Goal: Information Seeking & Learning: Learn about a topic

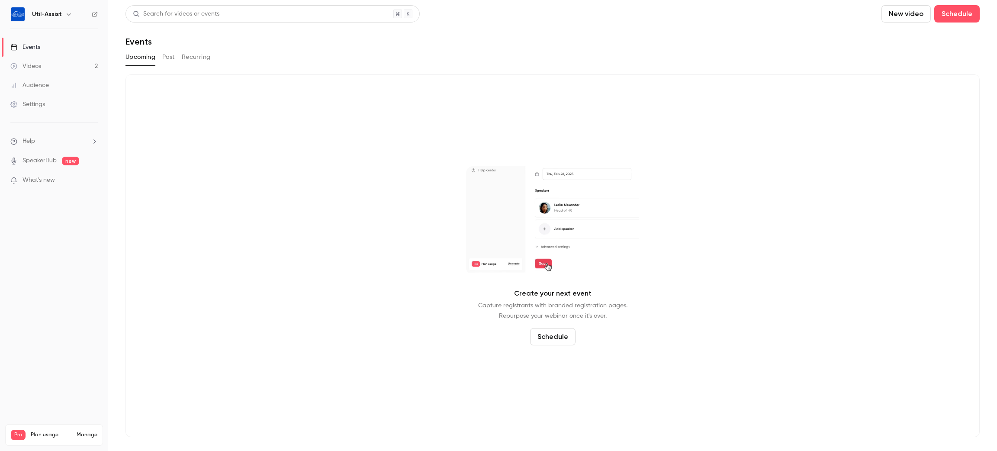
click at [169, 60] on button "Past" at bounding box center [168, 57] width 13 height 14
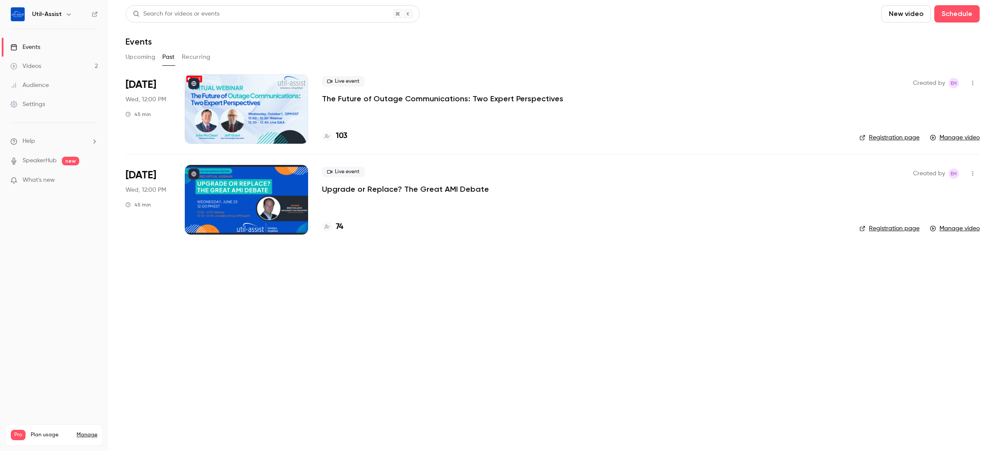
click at [89, 431] on link "Manage" at bounding box center [87, 434] width 21 height 7
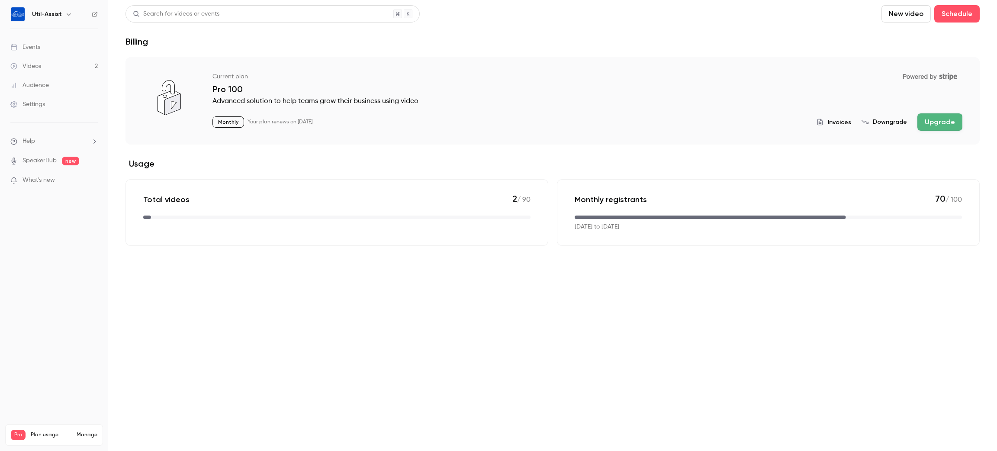
click at [942, 74] on icon "billing" at bounding box center [943, 76] width 2 height 5
click at [38, 138] on li "Help" at bounding box center [53, 141] width 87 height 9
click at [38, 138] on div at bounding box center [498, 225] width 997 height 451
click at [36, 105] on div "Settings" at bounding box center [27, 104] width 35 height 9
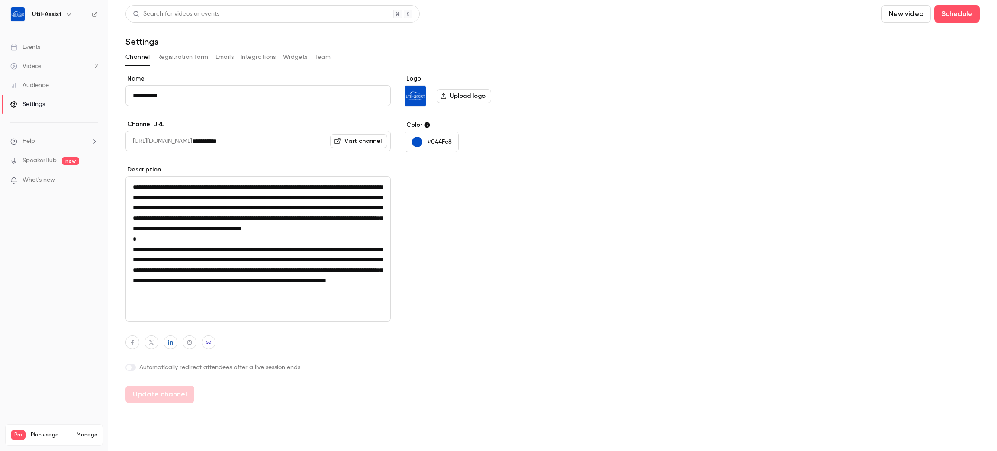
click at [36, 104] on div "Settings" at bounding box center [27, 104] width 35 height 9
click at [31, 51] on div "Events" at bounding box center [25, 47] width 30 height 9
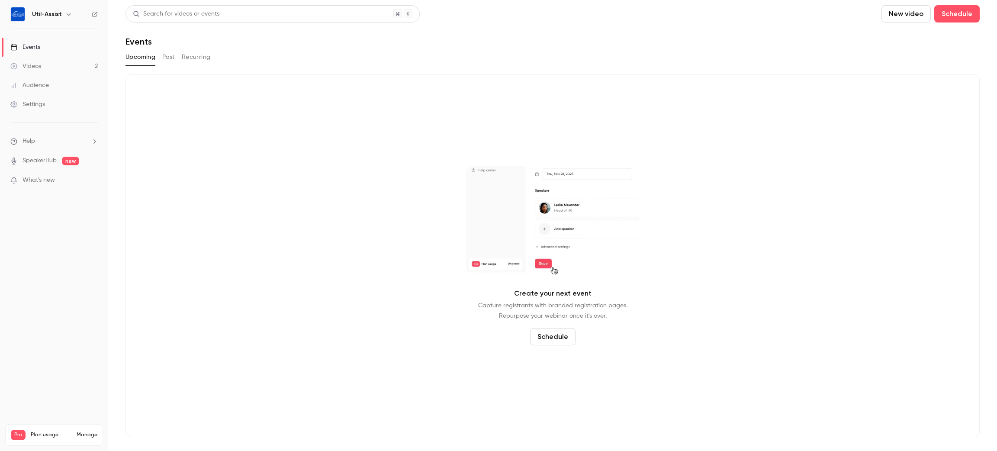
click at [167, 61] on button "Past" at bounding box center [168, 57] width 13 height 14
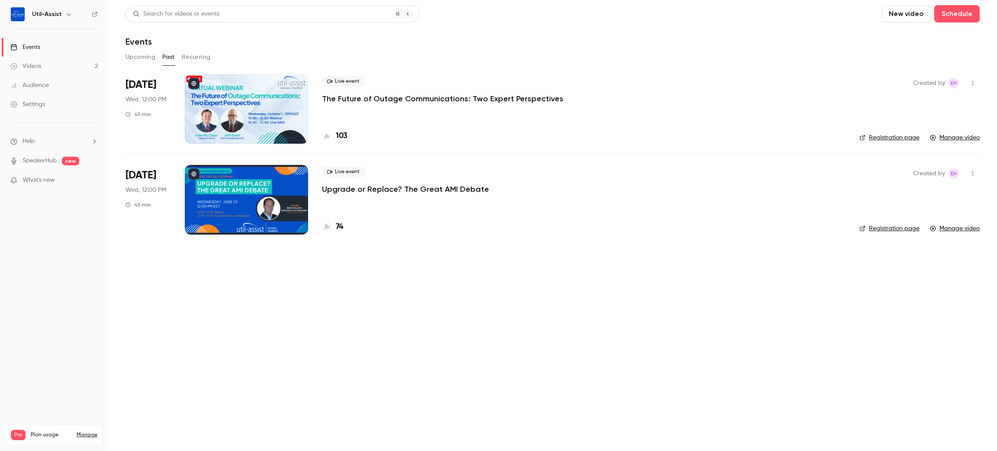
click at [245, 324] on main "Search for videos or events New video Schedule Events Upcoming Past Recurring O…" at bounding box center [552, 225] width 888 height 451
click at [40, 72] on link "Videos 2" at bounding box center [54, 66] width 108 height 19
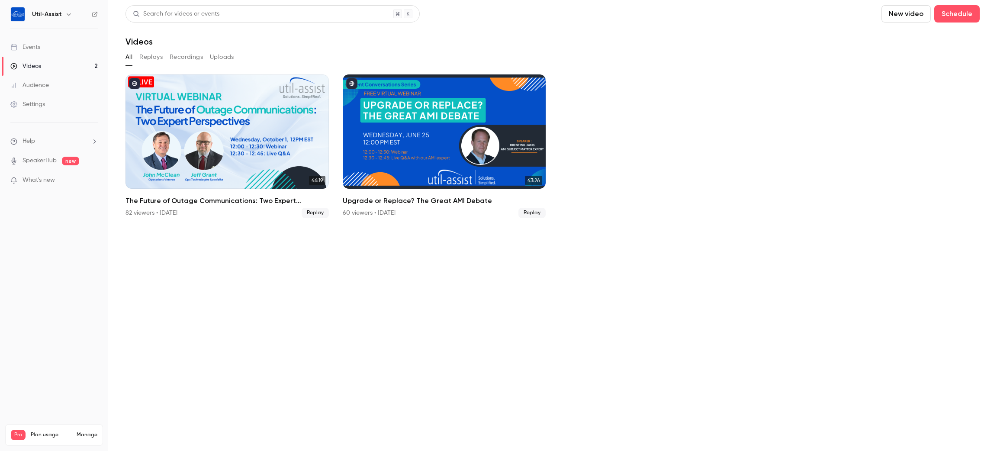
click at [46, 83] on div "Audience" at bounding box center [29, 85] width 38 height 9
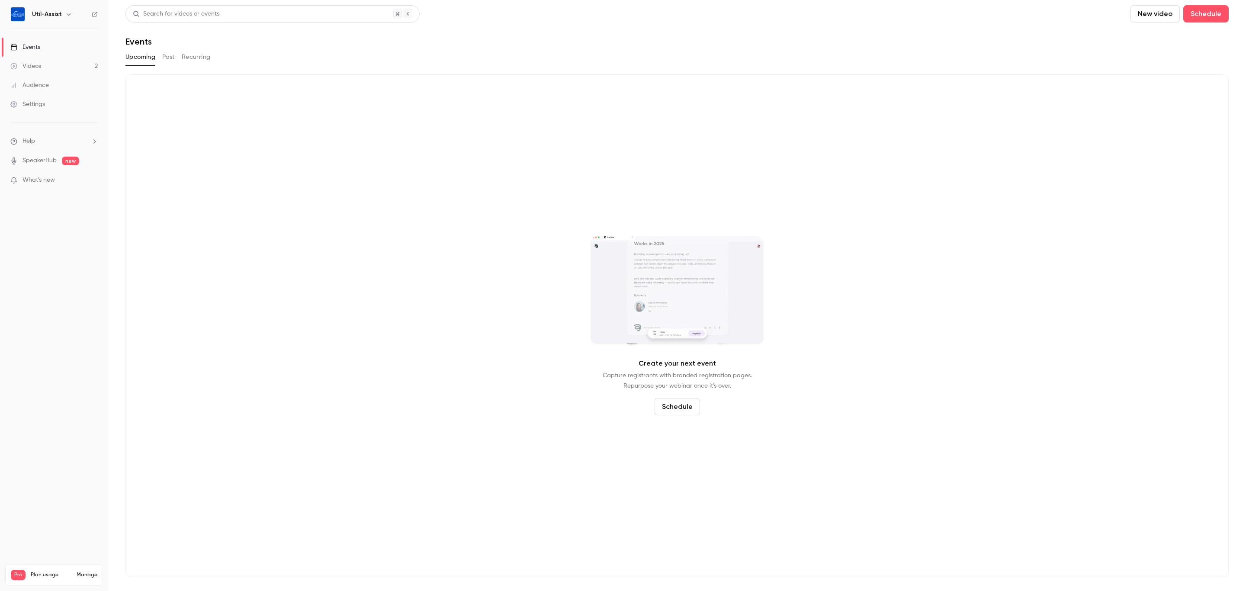
click at [172, 52] on button "Past" at bounding box center [168, 57] width 13 height 14
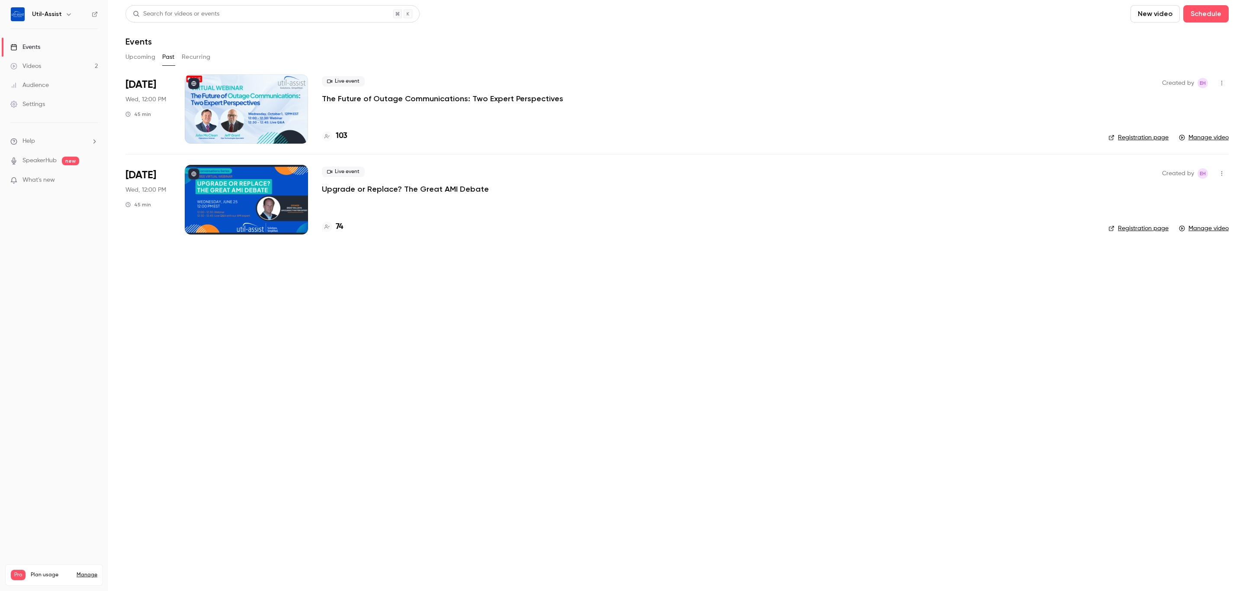
click at [348, 100] on p "The Future of Outage Communications: Two Expert Perspectives" at bounding box center [442, 98] width 241 height 10
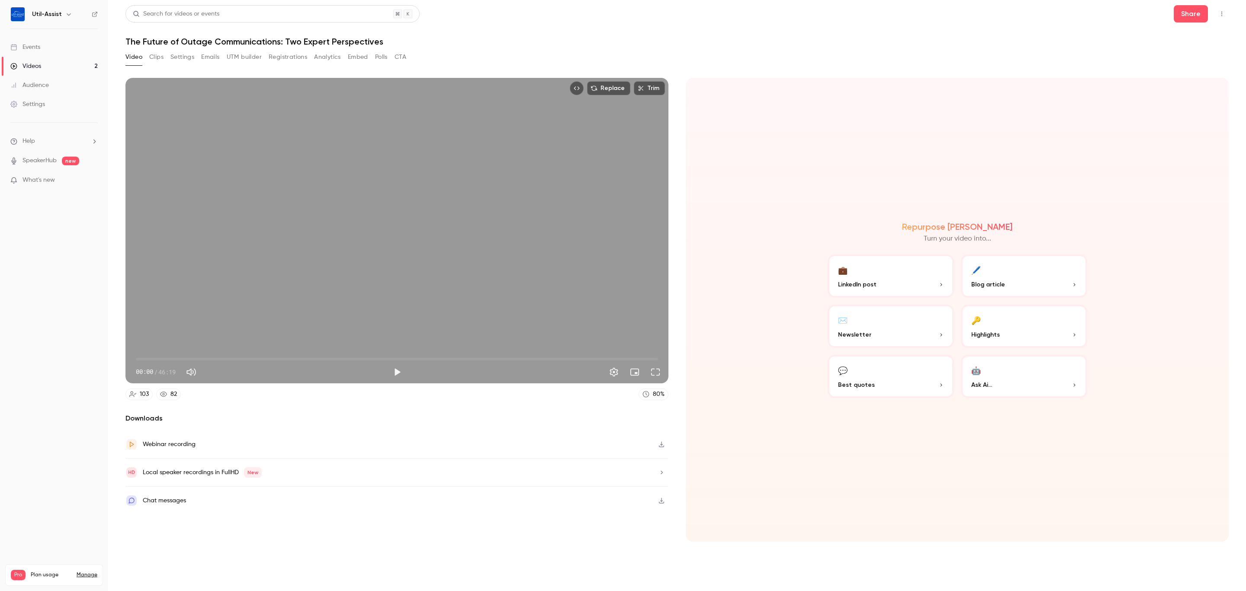
click at [324, 55] on button "Analytics" at bounding box center [327, 57] width 27 height 14
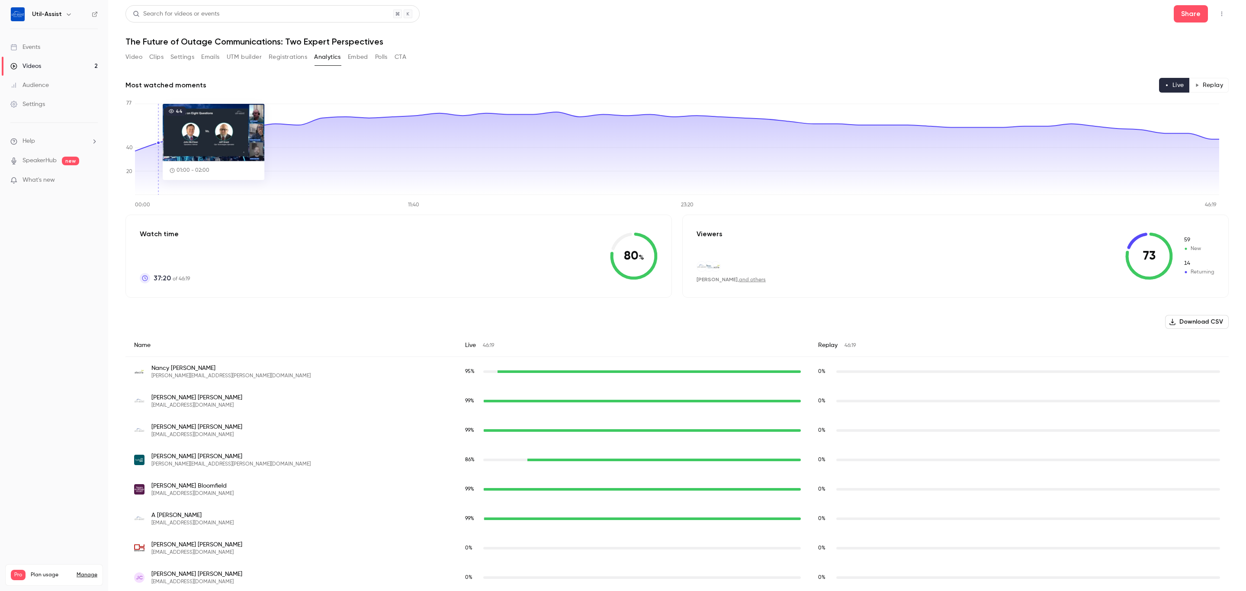
click at [167, 179] on icon at bounding box center [677, 153] width 1084 height 83
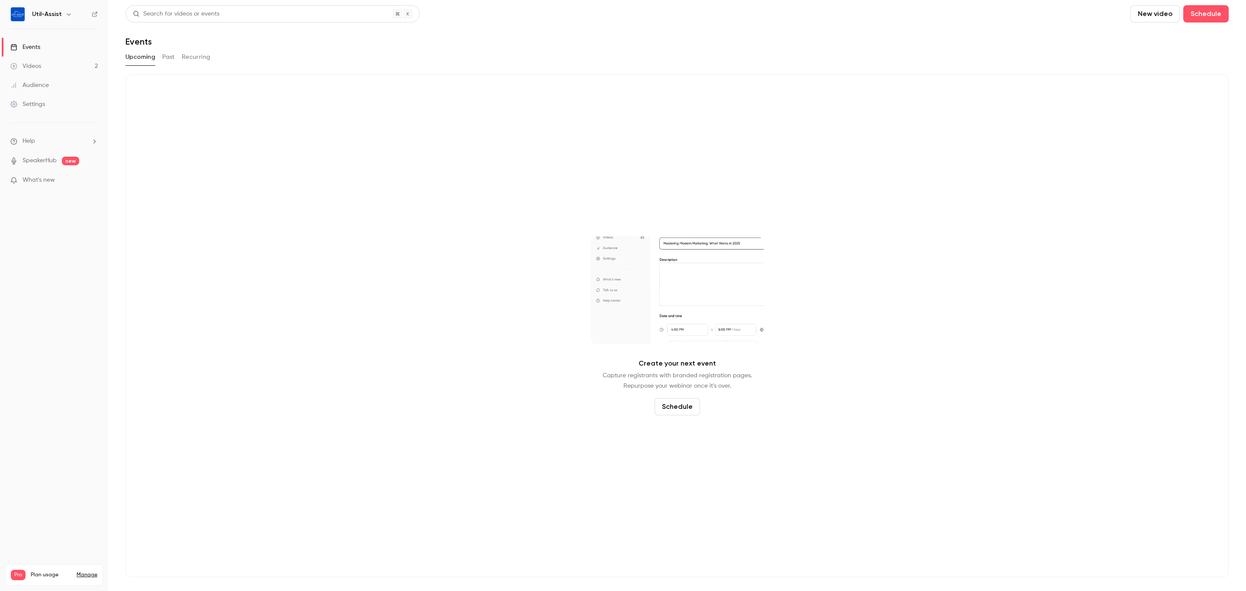
click at [43, 69] on link "Videos 2" at bounding box center [54, 66] width 108 height 19
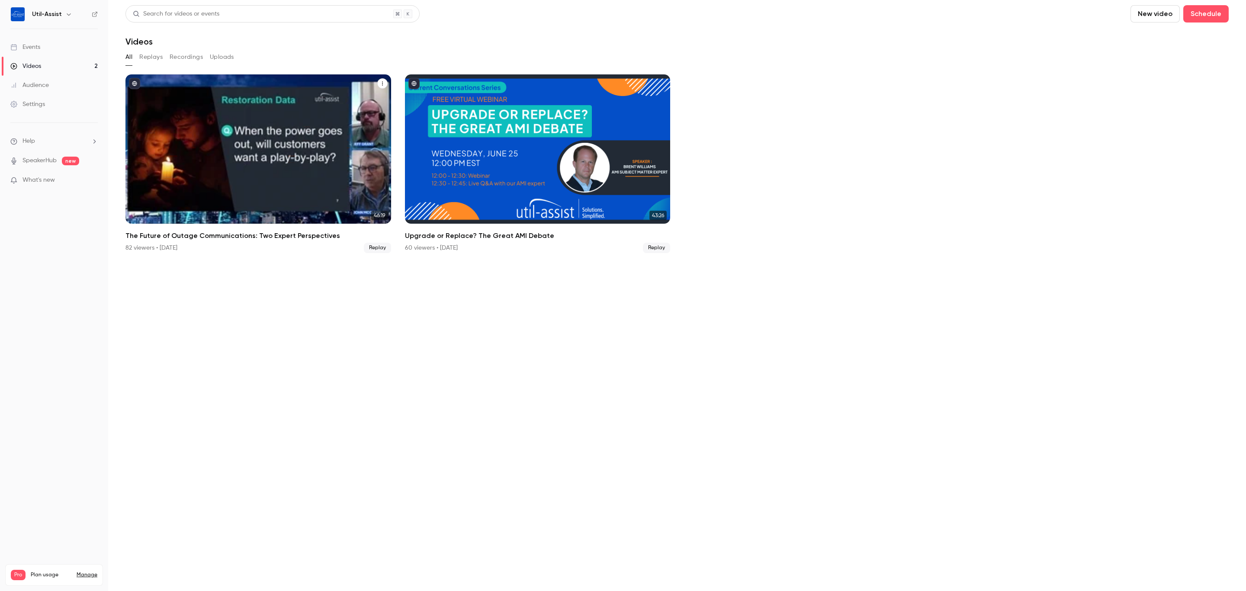
click at [266, 234] on h2 "The Future of Outage Communications: Two Expert Perspectives" at bounding box center [258, 236] width 266 height 10
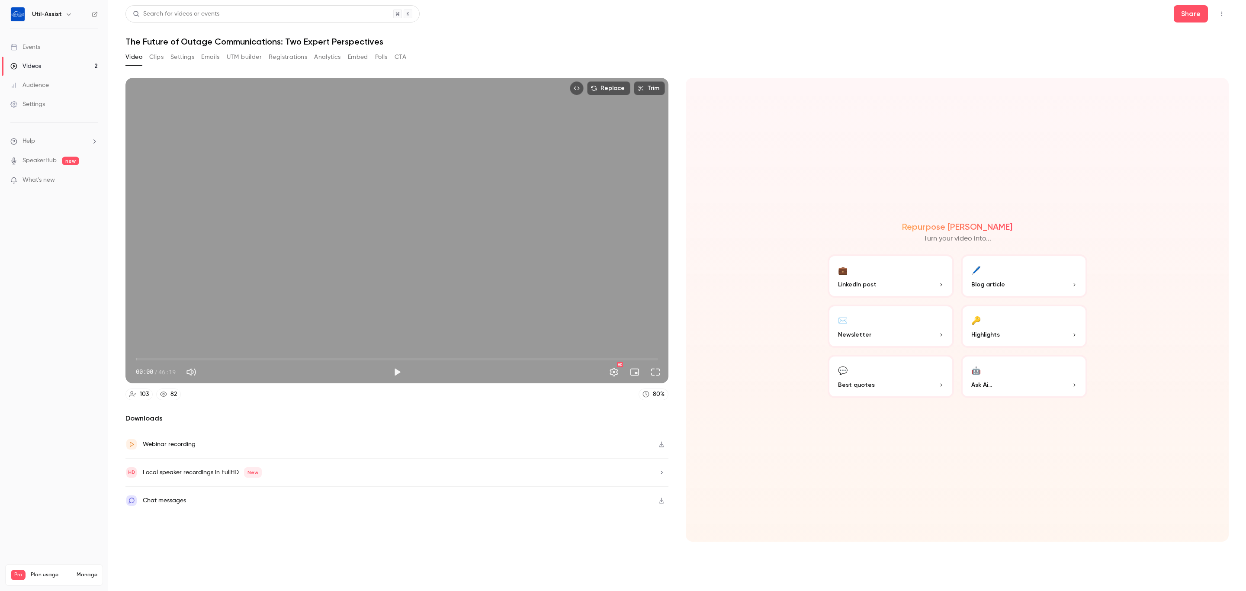
click at [295, 60] on button "Registrations" at bounding box center [288, 57] width 38 height 14
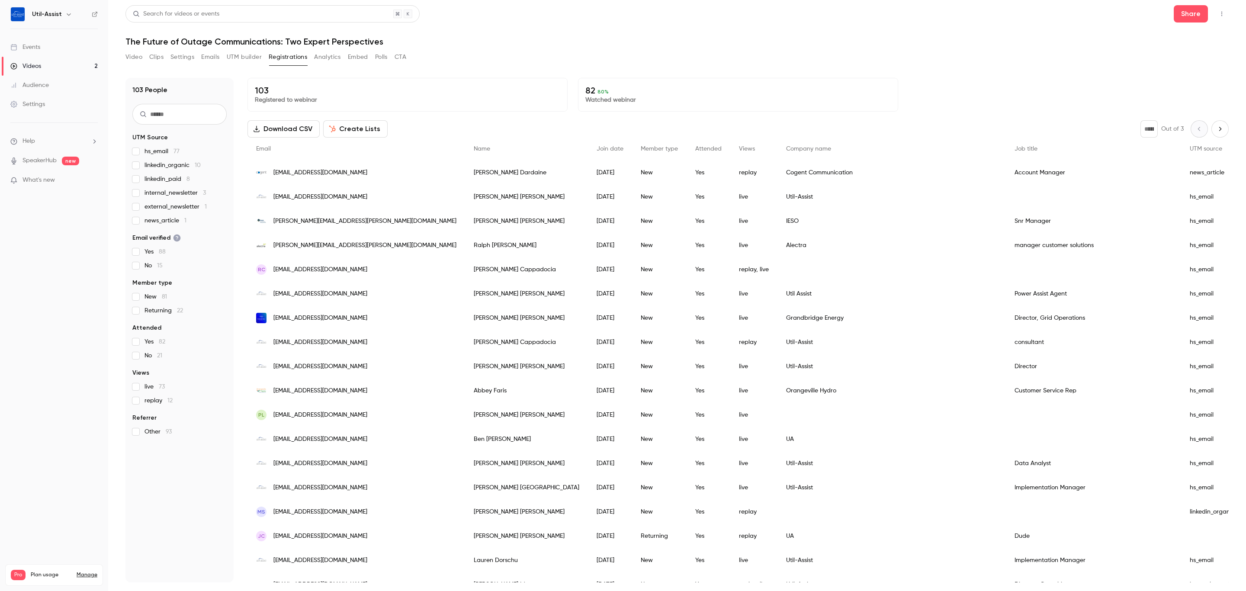
drag, startPoint x: 317, startPoint y: 58, endPoint x: 315, endPoint y: 71, distance: 13.0
click at [317, 58] on button "Analytics" at bounding box center [327, 57] width 27 height 14
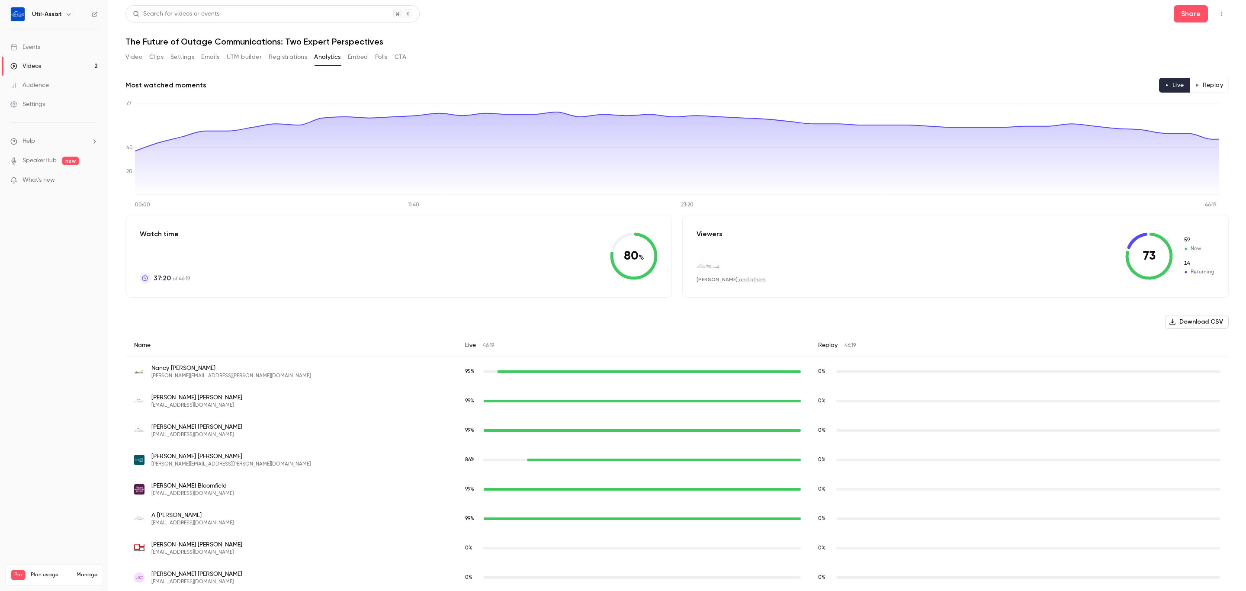
click at [1208, 85] on button "Replay" at bounding box center [1208, 85] width 39 height 15
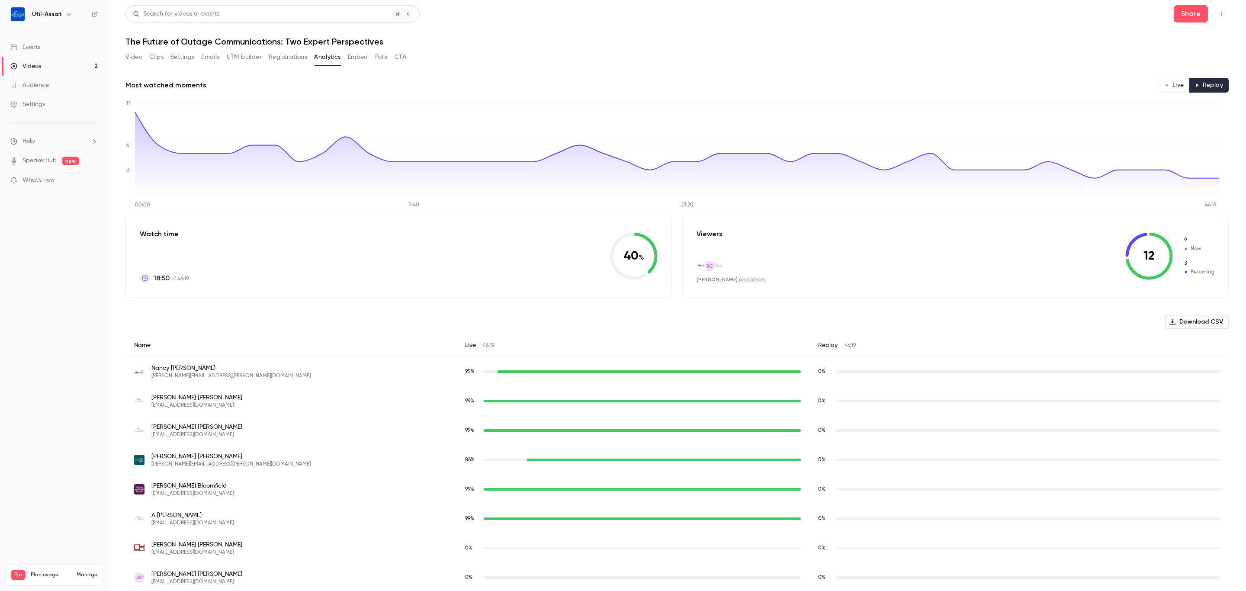
drag, startPoint x: 1163, startPoint y: 80, endPoint x: 1148, endPoint y: 90, distance: 17.5
click at [1163, 80] on button "Live" at bounding box center [1174, 85] width 31 height 15
